Goal: Information Seeking & Learning: Find contact information

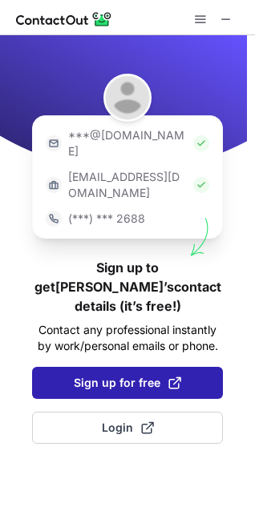
click at [130, 375] on span "Sign up for free" at bounding box center [127, 383] width 107 height 16
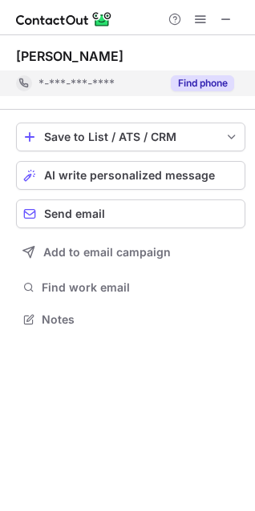
scroll to position [308, 255]
click at [211, 95] on div "Find phone" at bounding box center [197, 84] width 73 height 26
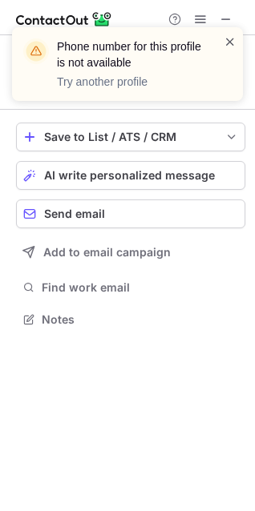
click at [233, 42] on span at bounding box center [230, 42] width 13 height 16
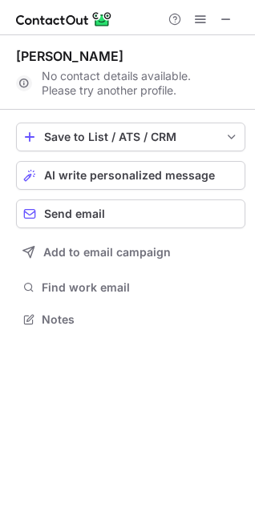
click at [224, 37] on div "Asma Arooj No contact details available. Please try another profile." at bounding box center [130, 72] width 229 height 75
click at [224, 15] on span at bounding box center [226, 19] width 13 height 13
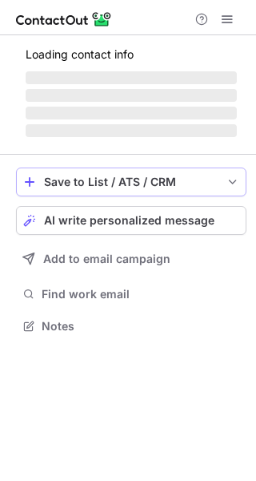
scroll to position [324, 256]
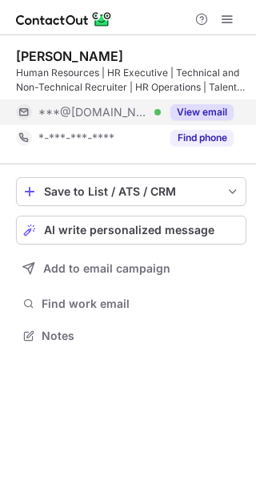
click at [212, 115] on button "View email" at bounding box center [202, 112] width 63 height 16
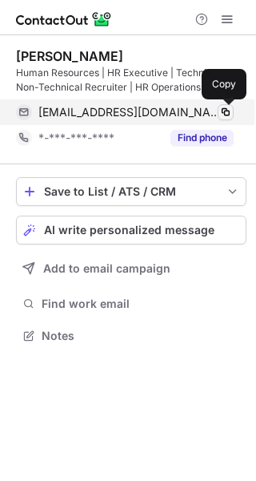
click at [231, 111] on span at bounding box center [226, 112] width 13 height 13
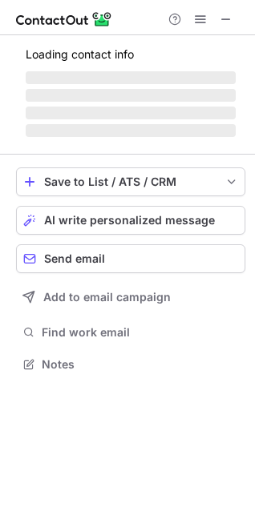
scroll to position [7, 7]
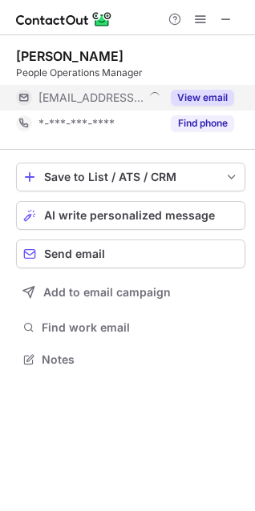
click at [196, 94] on button "View email" at bounding box center [202, 98] width 63 height 16
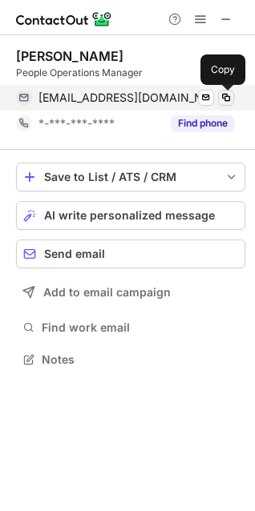
click at [227, 99] on span at bounding box center [226, 97] width 13 height 13
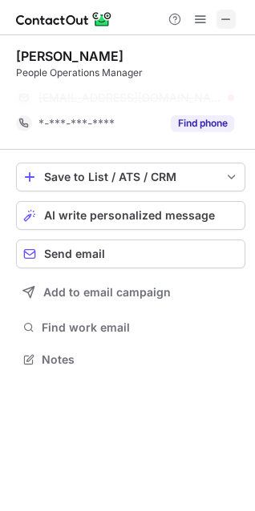
click at [218, 18] on button at bounding box center [225, 19] width 19 height 19
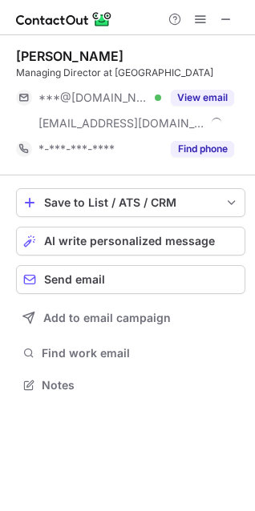
scroll to position [373, 255]
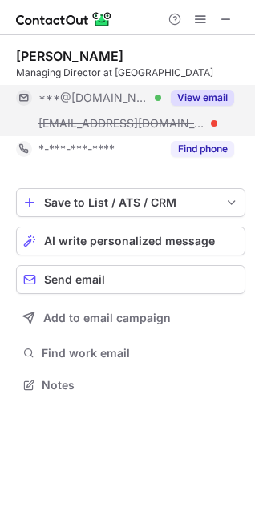
click at [210, 91] on button "View email" at bounding box center [202, 98] width 63 height 16
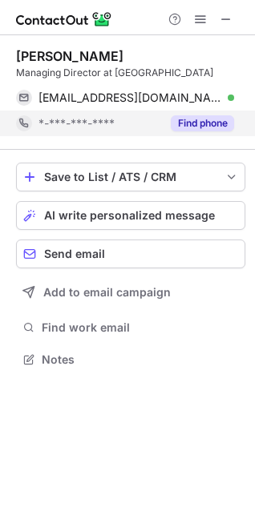
scroll to position [348, 255]
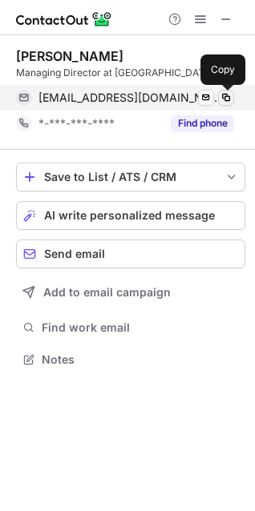
click at [224, 99] on span at bounding box center [226, 97] width 13 height 13
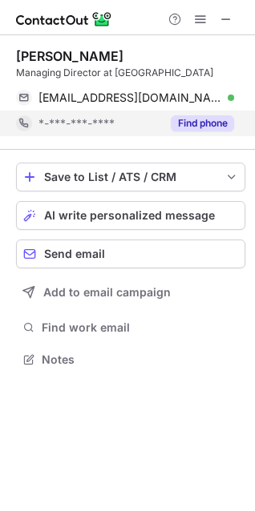
click at [197, 130] on button "Find phone" at bounding box center [202, 123] width 63 height 16
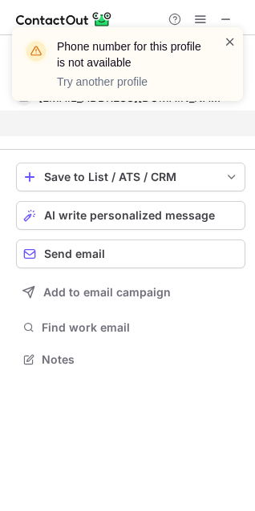
scroll to position [322, 255]
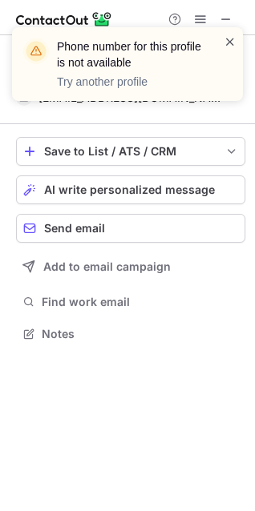
click at [226, 40] on span at bounding box center [230, 42] width 13 height 16
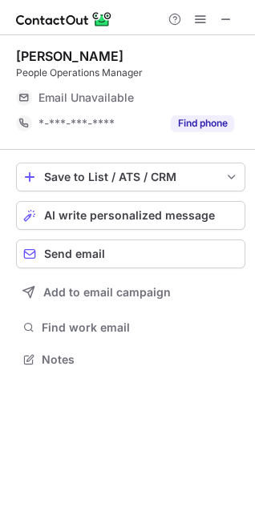
scroll to position [348, 255]
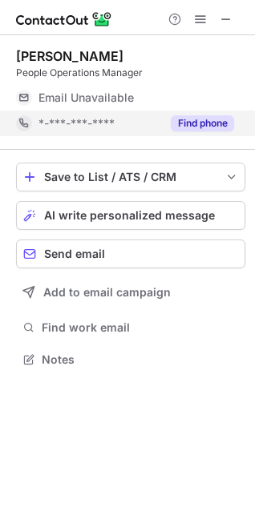
click at [196, 123] on button "Find phone" at bounding box center [202, 123] width 63 height 16
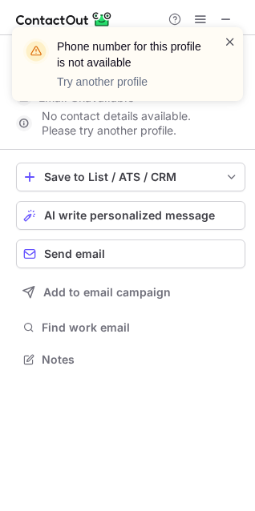
click at [228, 42] on span at bounding box center [230, 42] width 13 height 16
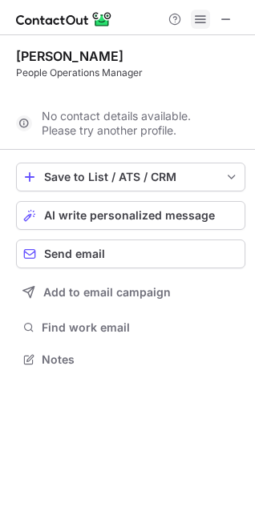
scroll to position [322, 255]
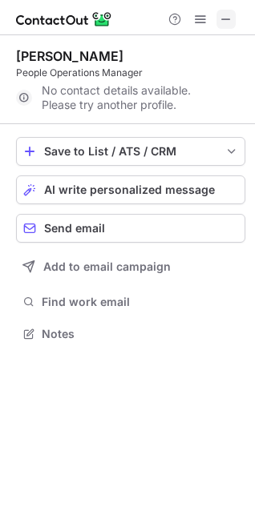
click at [221, 18] on span at bounding box center [226, 19] width 13 height 13
